Goal: Transaction & Acquisition: Subscribe to service/newsletter

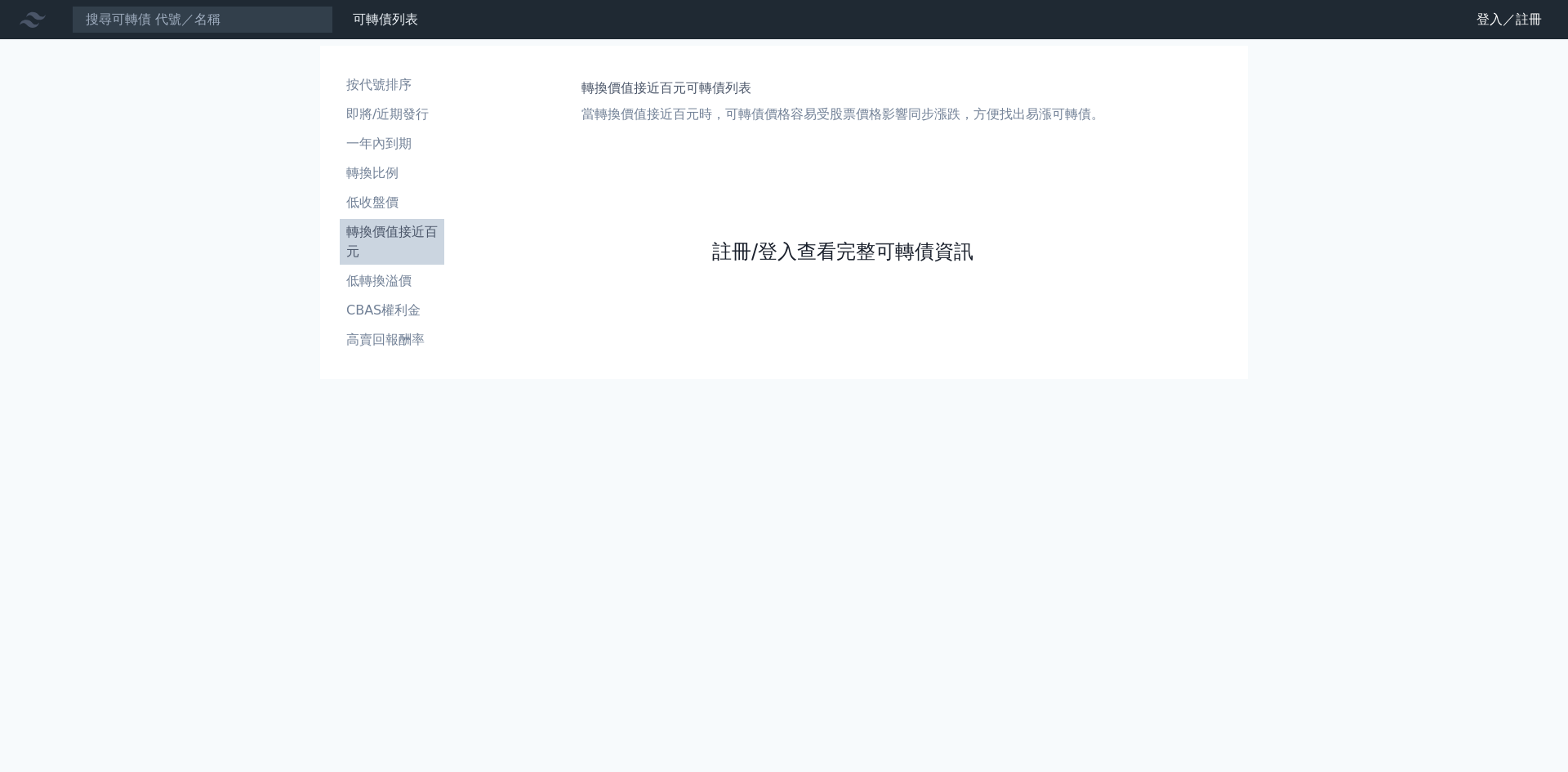
click at [745, 253] on link "註冊/登入查看完整可轉債資訊" at bounding box center [843, 252] width 261 height 26
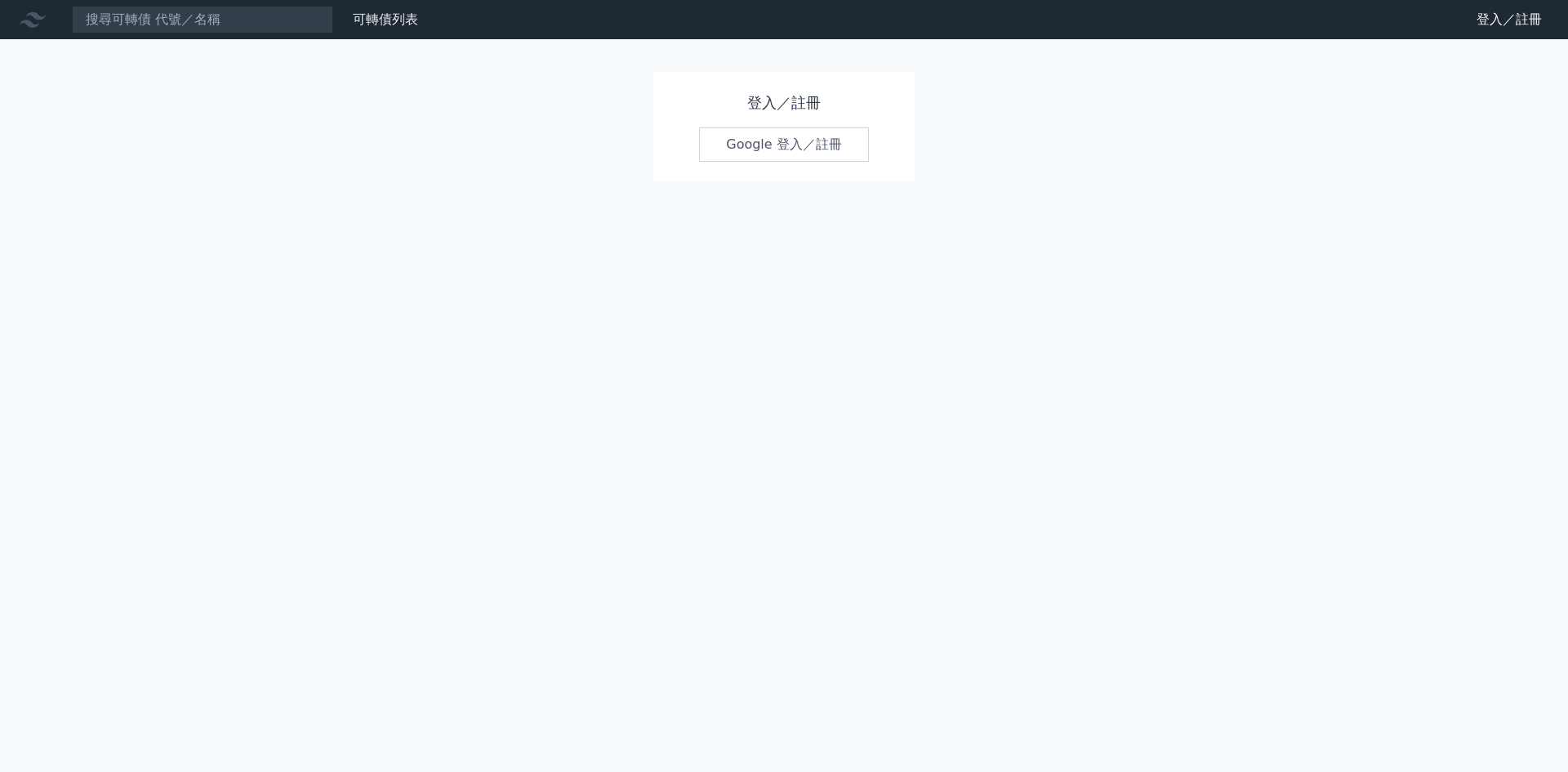
click at [750, 140] on link "Google 登入／註冊" at bounding box center [784, 145] width 170 height 35
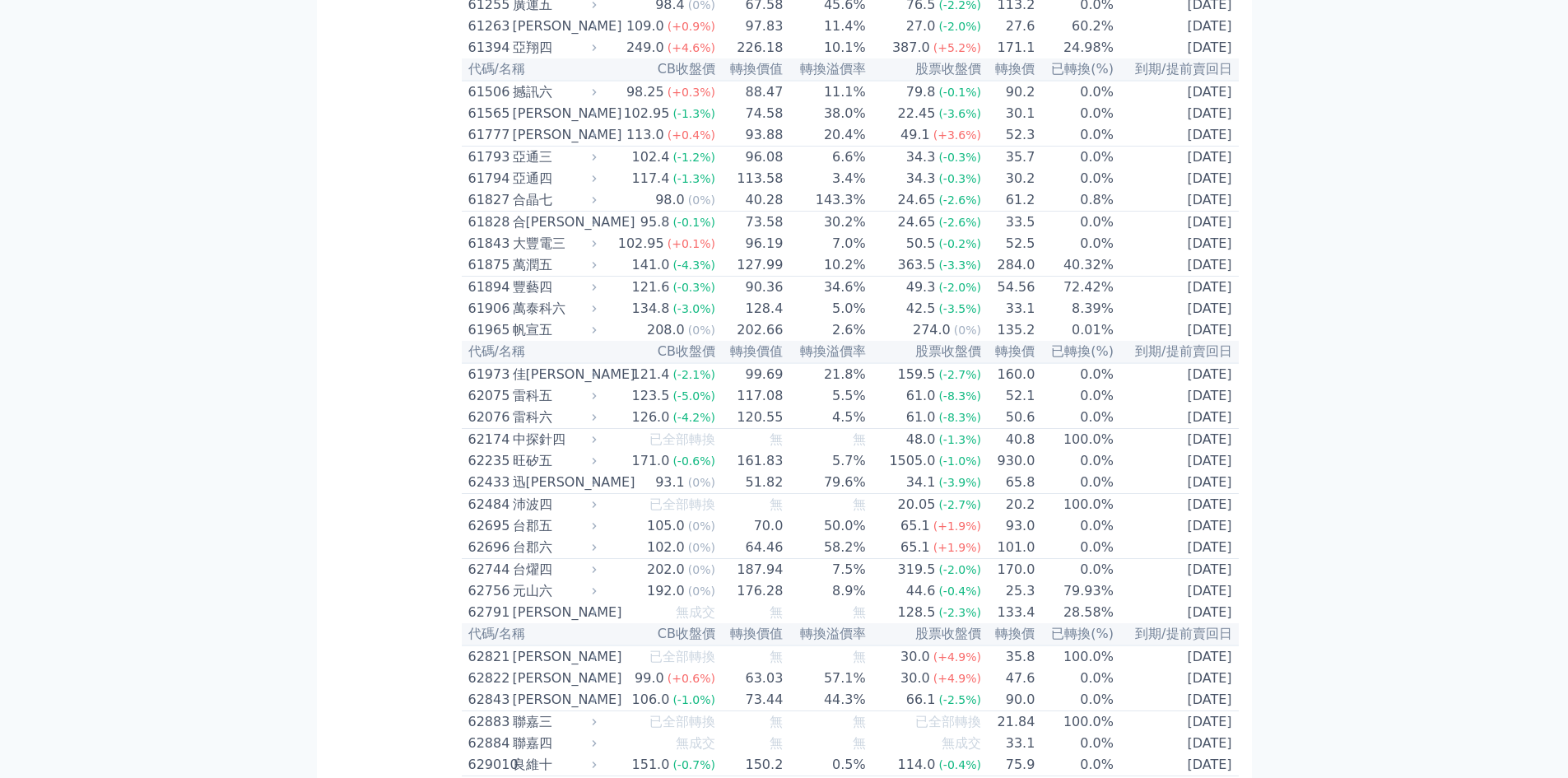
scroll to position [6176, 0]
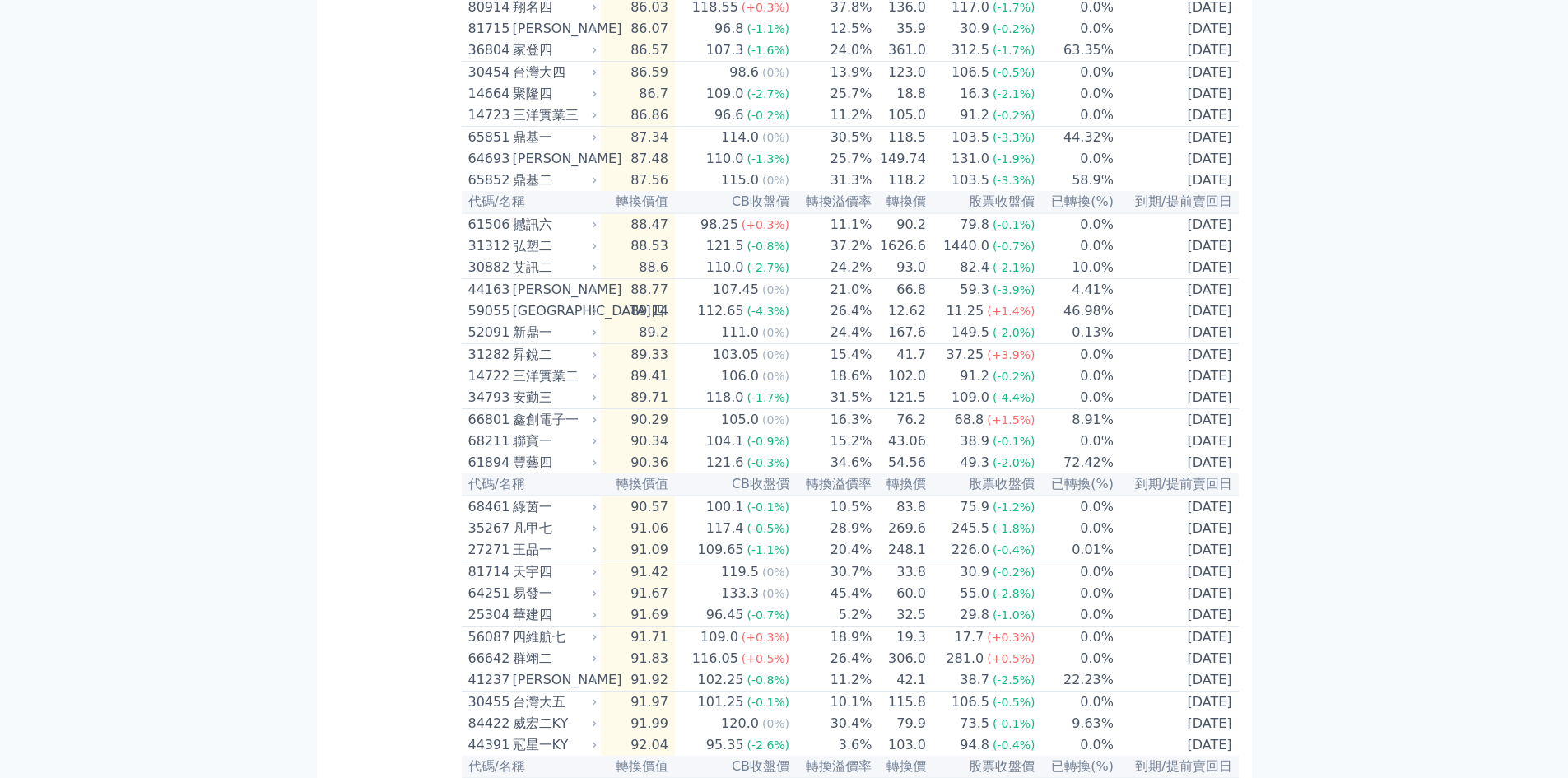
scroll to position [824, 0]
